Goal: Contribute content: Add original content to the website for others to see

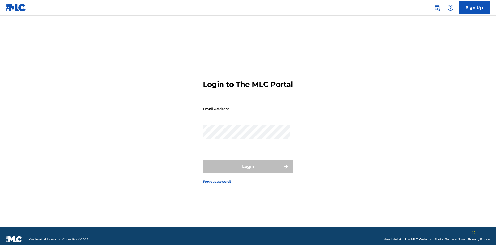
scroll to position [7, 0]
click at [247, 106] on input "Email Address" at bounding box center [246, 108] width 87 height 15
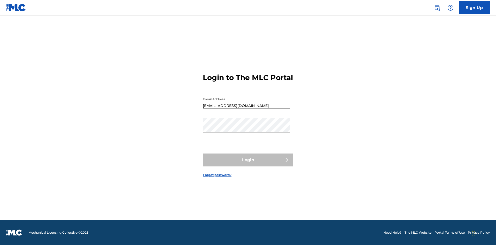
type input "[EMAIL_ADDRESS][DOMAIN_NAME]"
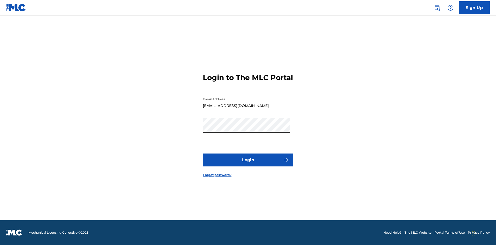
click at [248, 164] on button "Login" at bounding box center [248, 160] width 90 height 13
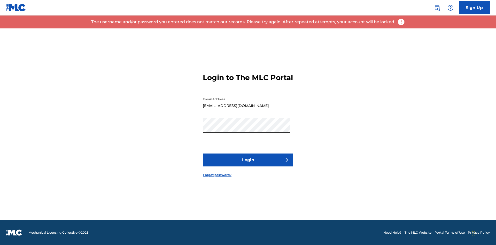
scroll to position [0, 0]
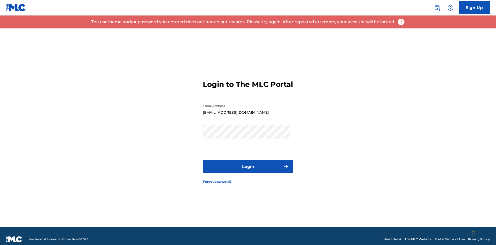
click at [247, 106] on input "bademailaddress@gmail.com" at bounding box center [246, 108] width 87 height 15
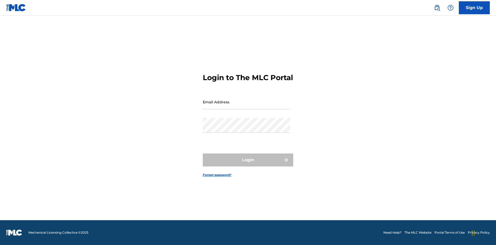
click at [247, 106] on input "Email Address" at bounding box center [246, 102] width 87 height 15
type input "Duke.McTesterson@gmail.com"
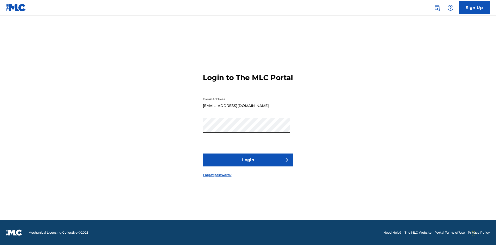
click at [248, 164] on button "Login" at bounding box center [248, 160] width 90 height 13
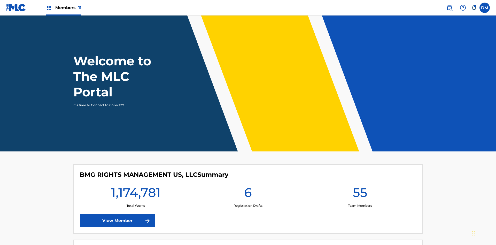
click at [64, 7] on span "Members 11" at bounding box center [68, 8] width 26 height 6
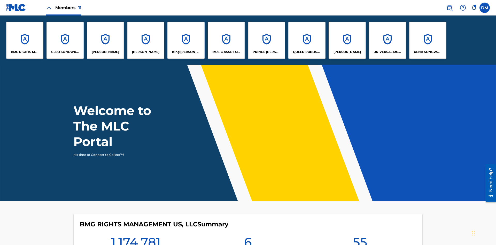
click at [387, 52] on p "UNIVERSAL MUSIC PUB GROUP" at bounding box center [388, 52] width 28 height 5
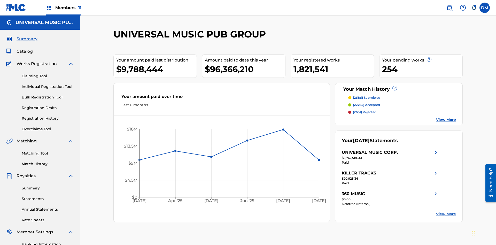
click at [48, 84] on link "Individual Registration Tool" at bounding box center [48, 86] width 52 height 5
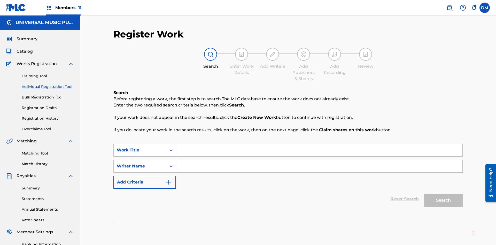
click at [319, 144] on input "Search Form" at bounding box center [319, 150] width 287 height 12
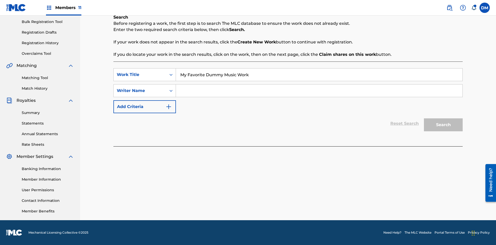
type input "My Favorite Dummy Music Work"
click at [319, 91] on input "Search Form" at bounding box center [319, 91] width 287 height 12
type input "1234567890"
click at [444, 125] on button "Search" at bounding box center [443, 124] width 39 height 13
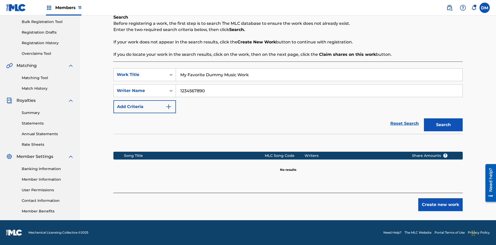
click at [441, 205] on button "Create new work" at bounding box center [440, 204] width 44 height 13
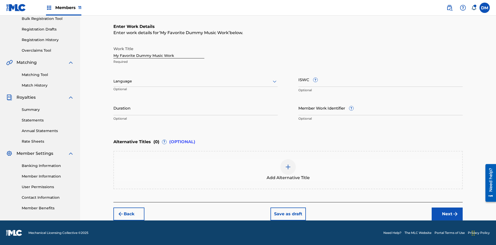
click at [447, 214] on button "Next" at bounding box center [447, 214] width 31 height 13
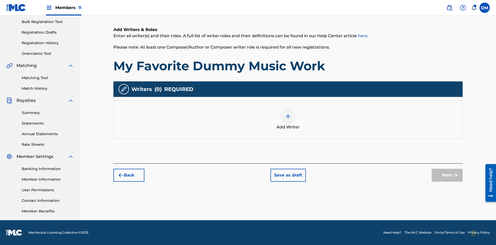
click at [288, 119] on img at bounding box center [288, 116] width 6 height 6
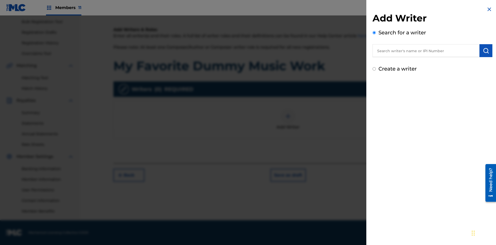
click at [426, 51] on input "text" at bounding box center [426, 50] width 107 height 13
type input "MARK STEVEN BERKOWITZ"
click at [486, 51] on img "submit" at bounding box center [486, 51] width 6 height 6
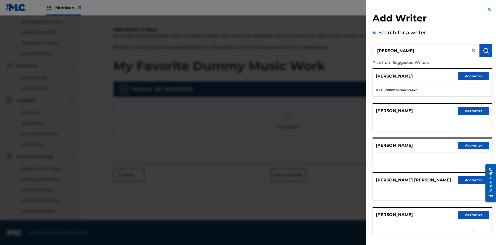
click at [474, 76] on button "Add writer" at bounding box center [473, 76] width 31 height 8
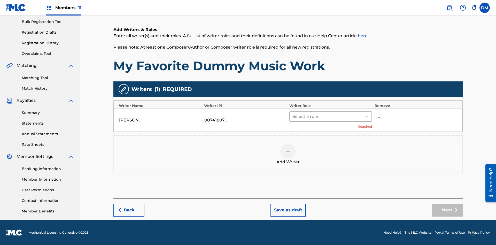
click at [293, 116] on input "text" at bounding box center [293, 116] width 1 height 6
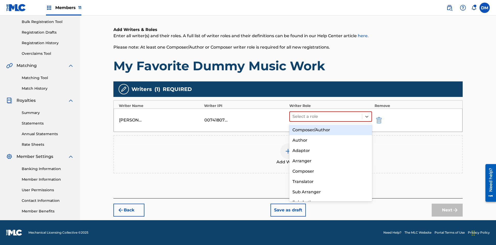
click at [331, 171] on div "Composer" at bounding box center [331, 171] width 83 height 10
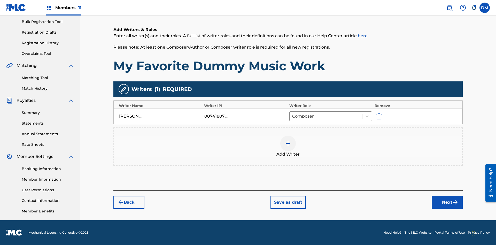
click at [447, 202] on button "Next" at bounding box center [447, 202] width 31 height 13
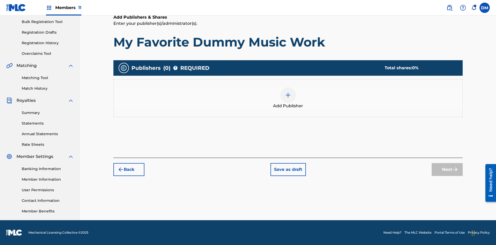
click at [288, 95] on img at bounding box center [288, 95] width 6 height 6
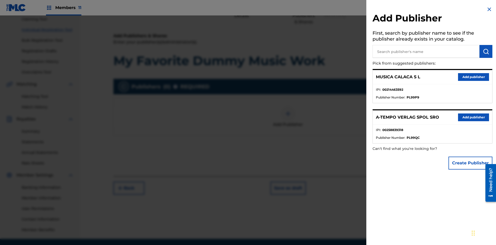
click at [426, 51] on input "text" at bounding box center [426, 51] width 107 height 13
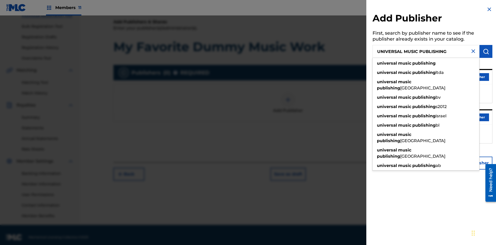
type input "UNIVERSAL MUSIC PUBLISHING"
click at [486, 51] on img "submit" at bounding box center [486, 51] width 6 height 6
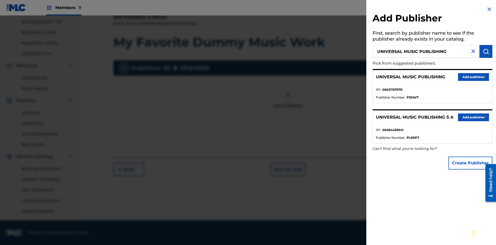
click at [474, 77] on button "Add publisher" at bounding box center [473, 77] width 31 height 8
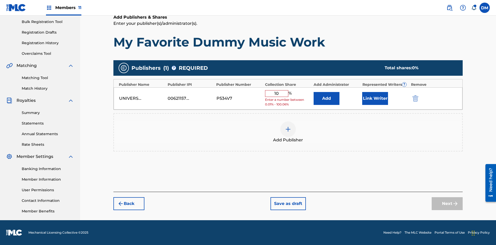
type input "100"
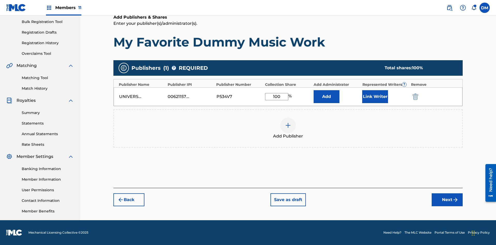
click at [447, 200] on button "Next" at bounding box center [447, 199] width 31 height 13
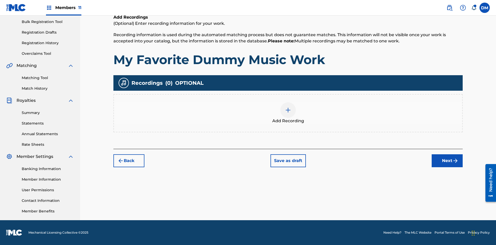
click at [447, 161] on button "Next" at bounding box center [447, 160] width 31 height 13
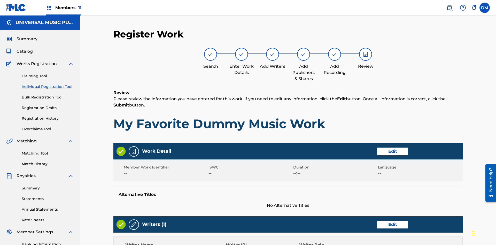
scroll to position [181, 0]
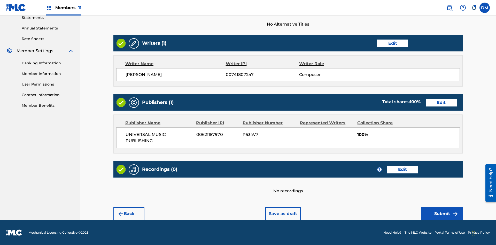
click at [442, 214] on button "Submit" at bounding box center [442, 213] width 41 height 13
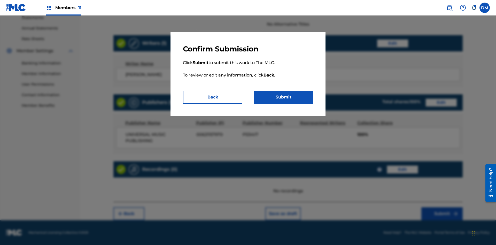
click at [284, 97] on button "Submit" at bounding box center [283, 97] width 59 height 13
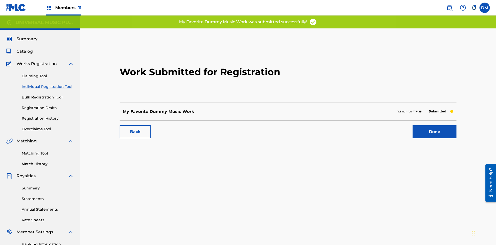
scroll to position [0, 120]
